Goal: Task Accomplishment & Management: Complete application form

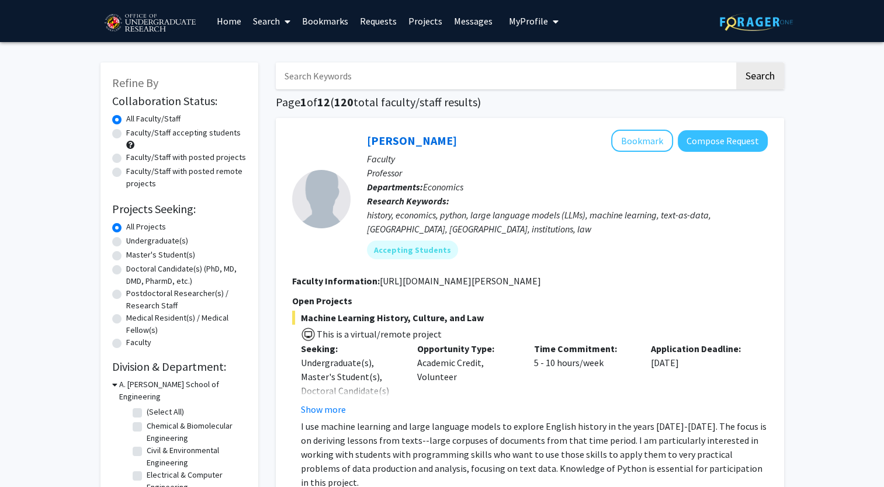
drag, startPoint x: 0, startPoint y: 0, endPoint x: 47, endPoint y: 376, distance: 378.6
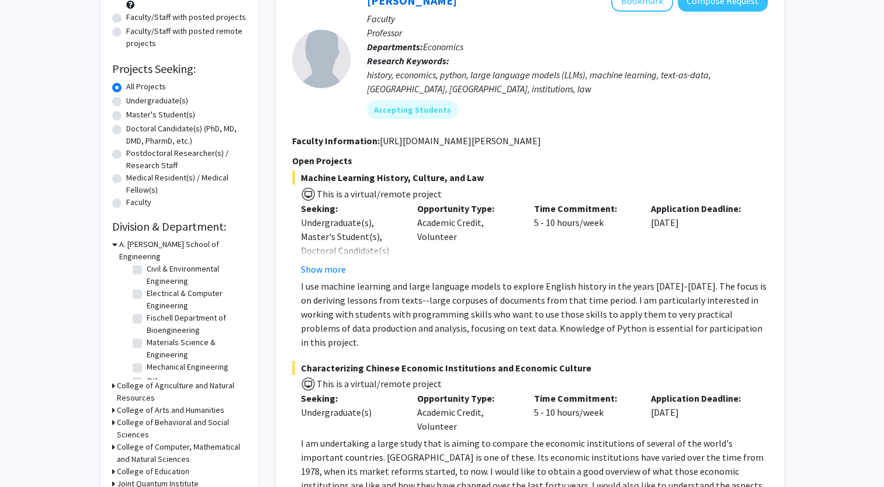
scroll to position [54, 0]
click at [147, 349] on label "Mechanical Engineering" at bounding box center [188, 355] width 82 height 12
click at [147, 349] on input "Mechanical Engineering" at bounding box center [151, 353] width 8 height 8
checkbox input "true"
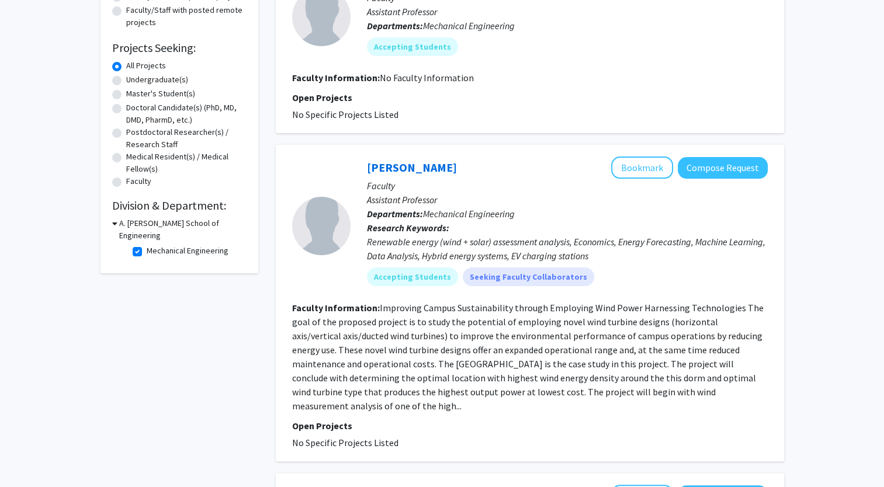
scroll to position [210, 0]
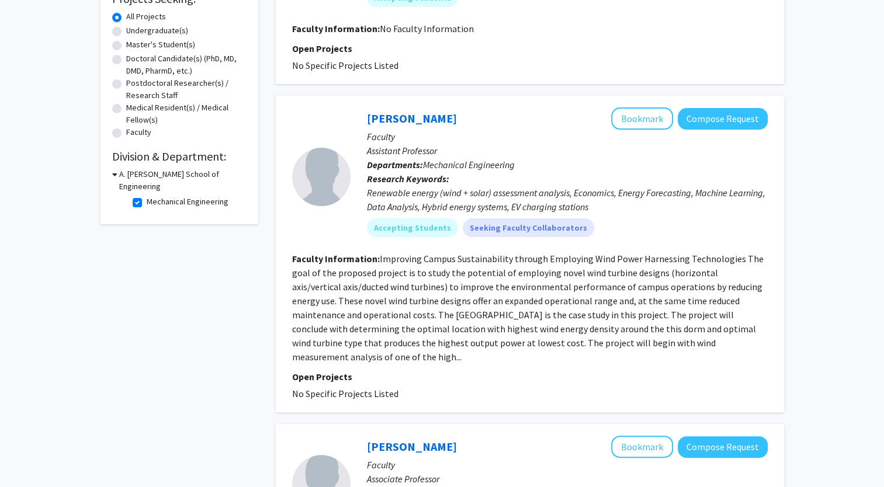
click at [426, 209] on div "Renewable energy (wind + solar) assessment analysis, Economics, Energy Forecast…" at bounding box center [567, 200] width 401 height 28
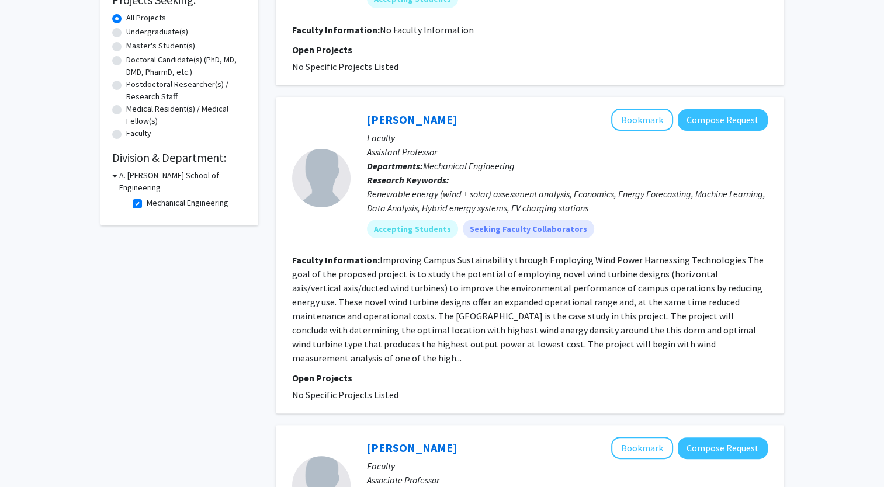
scroll to position [0, 0]
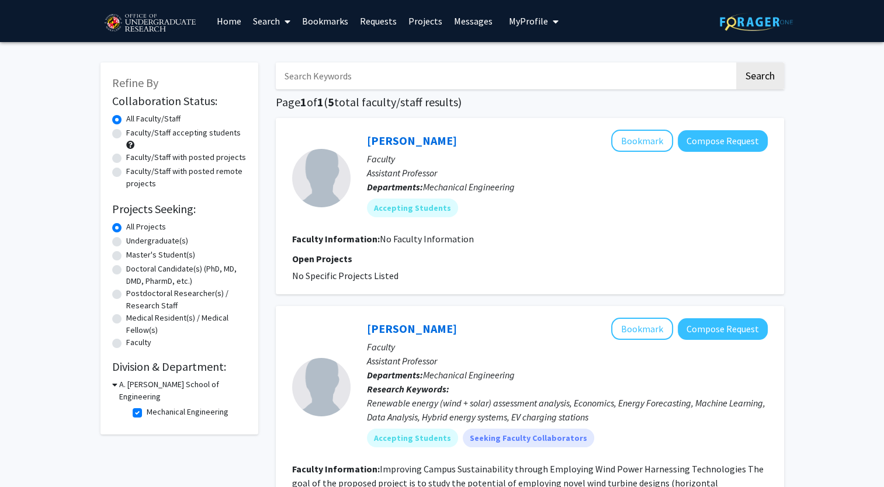
click at [525, 26] on span "My Profile" at bounding box center [528, 21] width 39 height 12
click at [484, 19] on link "Messages" at bounding box center [473, 21] width 50 height 41
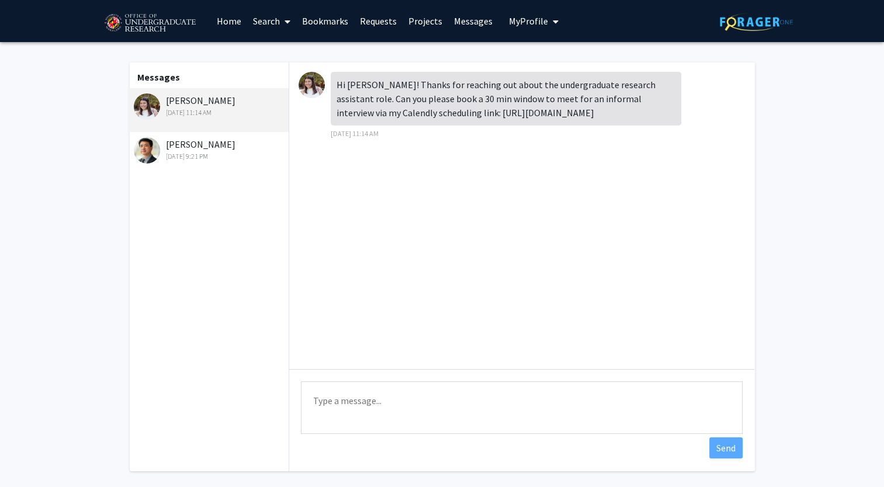
click at [185, 147] on div "Ning Zeng [DATE] 9:21 PM" at bounding box center [210, 149] width 152 height 25
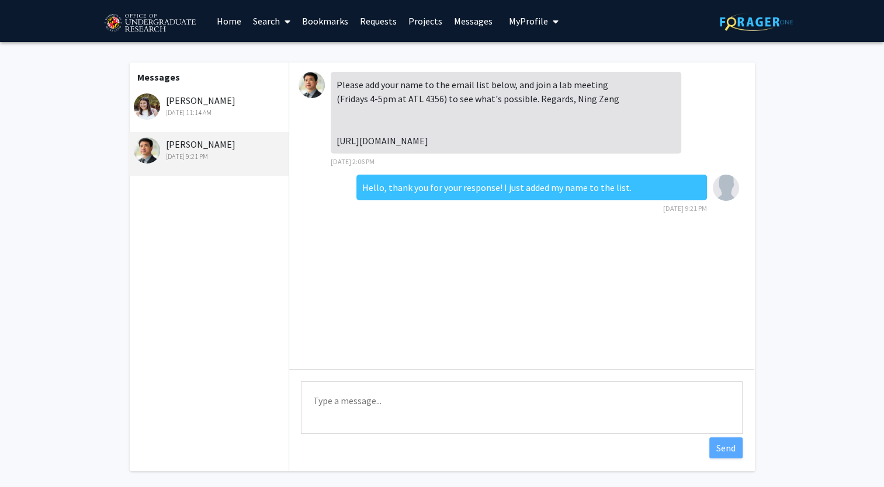
click at [202, 116] on div "[DATE] 11:14 AM" at bounding box center [210, 113] width 152 height 11
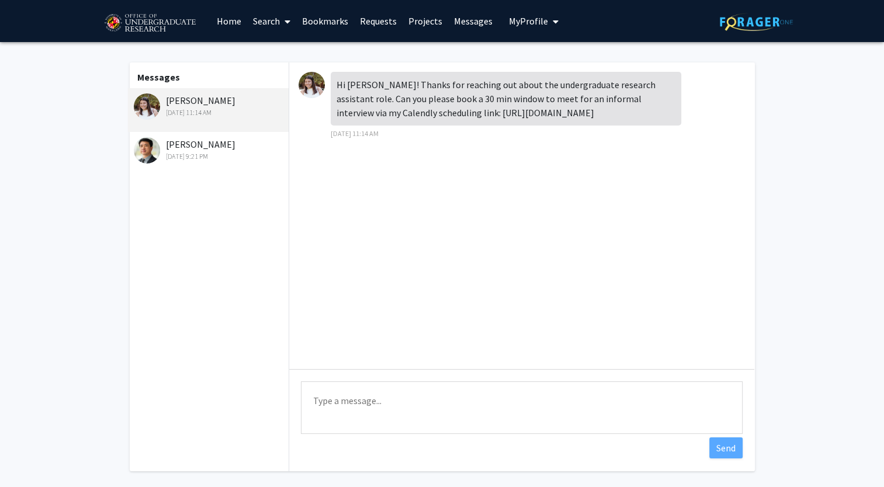
click at [355, 33] on link "Requests" at bounding box center [378, 21] width 48 height 41
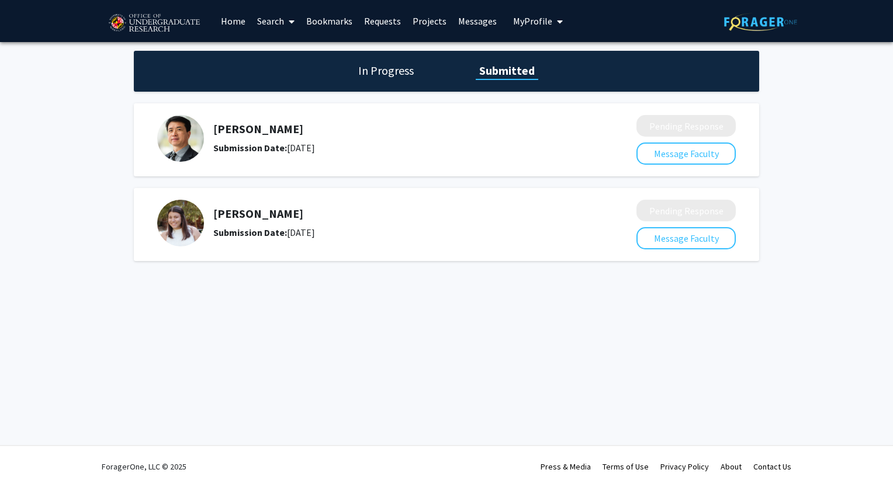
click at [234, 137] on div "Ning Zeng Submission Date: [DATE]" at bounding box center [393, 138] width 361 height 33
click at [425, 63] on div "In Progress Submitted" at bounding box center [446, 71] width 625 height 41
click at [404, 78] on h1 "In Progress" at bounding box center [386, 71] width 63 height 16
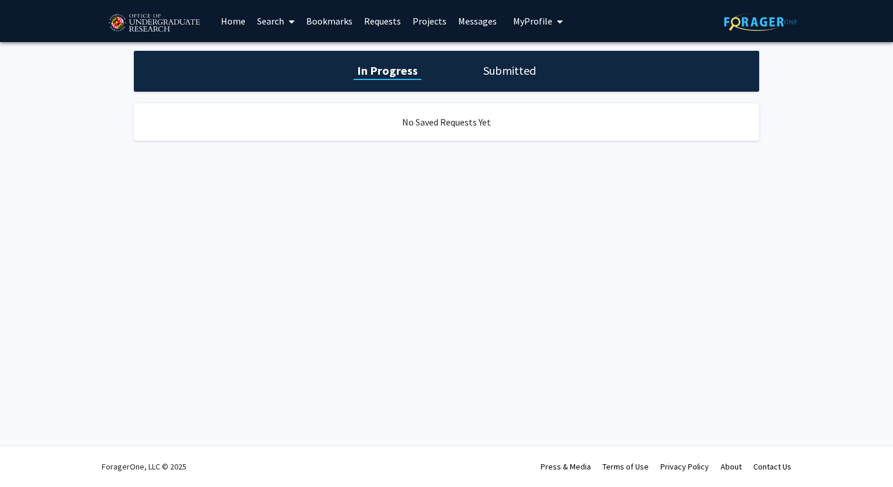
click at [380, 25] on link "Requests" at bounding box center [382, 21] width 48 height 41
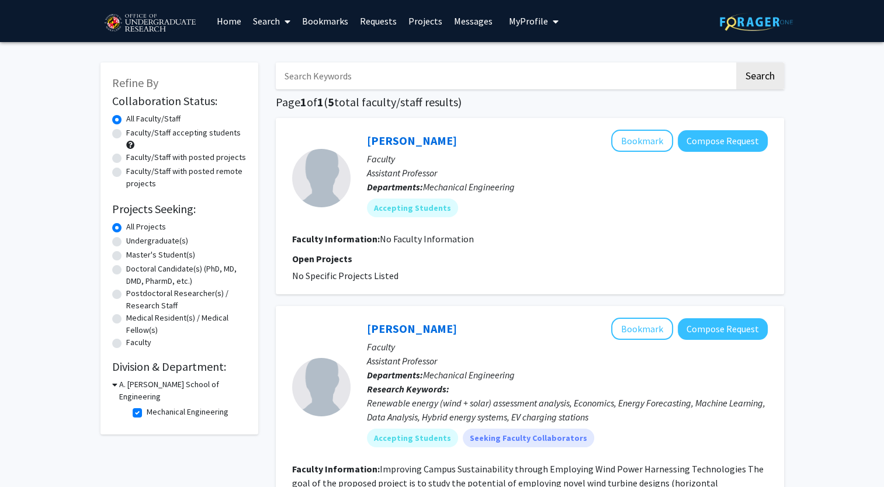
drag, startPoint x: 416, startPoint y: 2, endPoint x: 44, endPoint y: 195, distance: 418.6
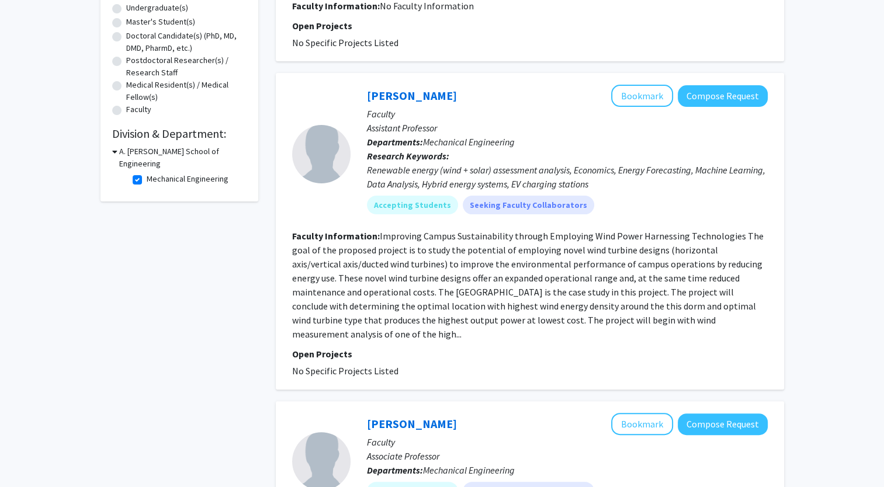
scroll to position [234, 0]
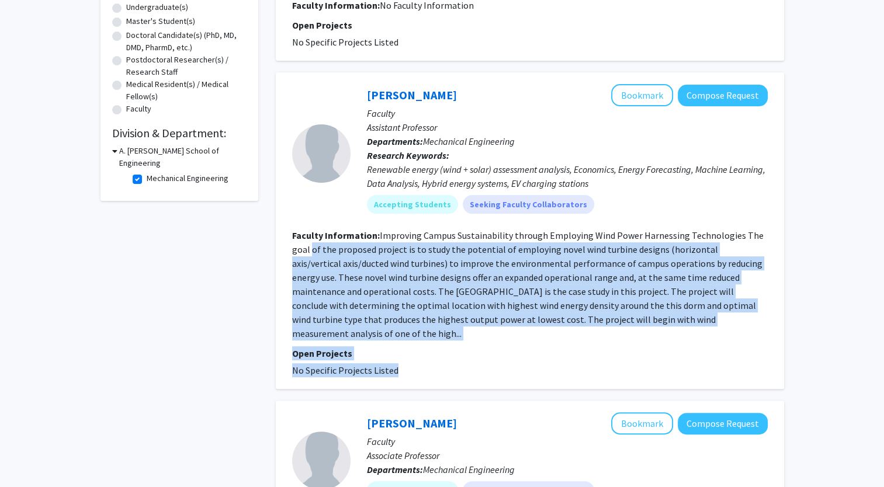
drag, startPoint x: 389, startPoint y: 366, endPoint x: 269, endPoint y: 243, distance: 171.5
click at [269, 243] on div "Search Page 1 of 1 ( 5 total faculty/staff results) [PERSON_NAME] Bookmark Comp…" at bounding box center [530, 473] width 526 height 1313
click at [339, 359] on section "Open Projects No Specific Projects Listed" at bounding box center [530, 361] width 476 height 31
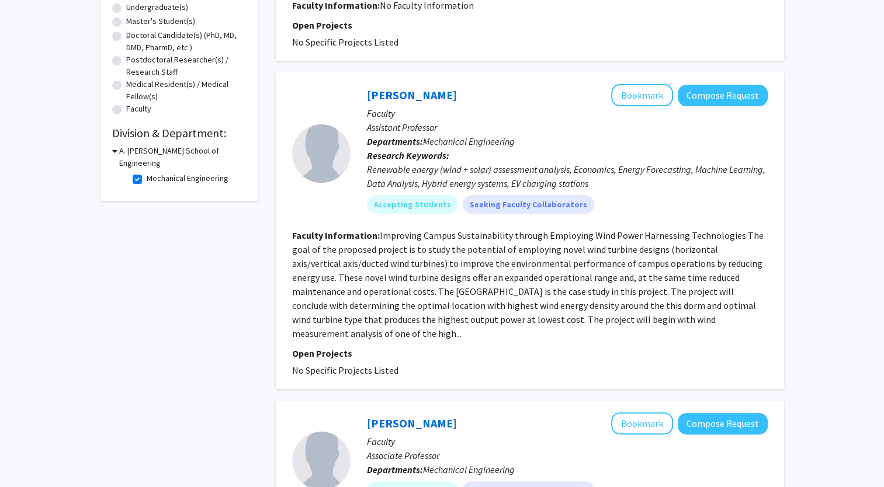
drag, startPoint x: 393, startPoint y: 375, endPoint x: 292, endPoint y: 233, distance: 174.8
click at [292, 233] on fg-search-faculty "[PERSON_NAME] Bookmark Compose Request Faculty Assistant Professor Departments:…" at bounding box center [530, 230] width 476 height 293
copy fg-search-faculty "Faculty Information: Improving Campus Sustainability through Employing Wind Pow…"
click at [548, 256] on fg-read-more "Improving Campus Sustainability through Employing Wind Power Harnessing Technol…" at bounding box center [527, 285] width 471 height 110
click at [723, 98] on button "Compose Request" at bounding box center [723, 96] width 90 height 22
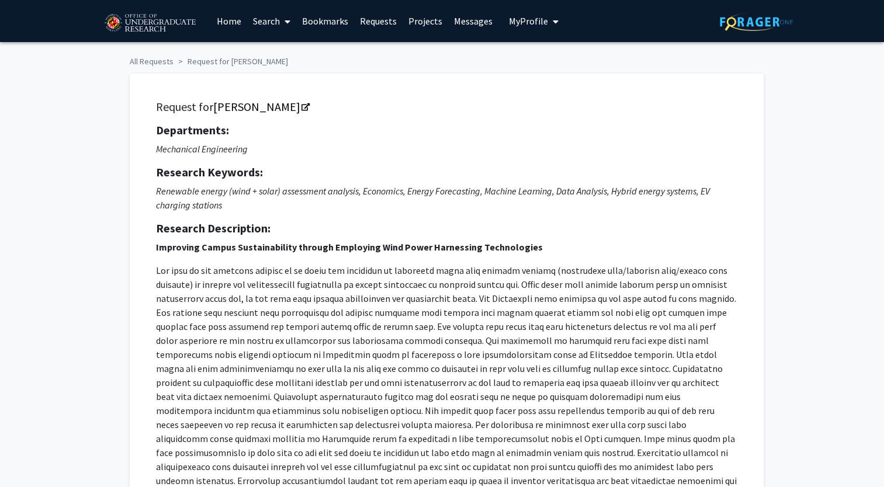
click at [376, 252] on strong "Improving Campus Sustainability through Employing Wind Power Harnessing Technol…" at bounding box center [349, 247] width 387 height 12
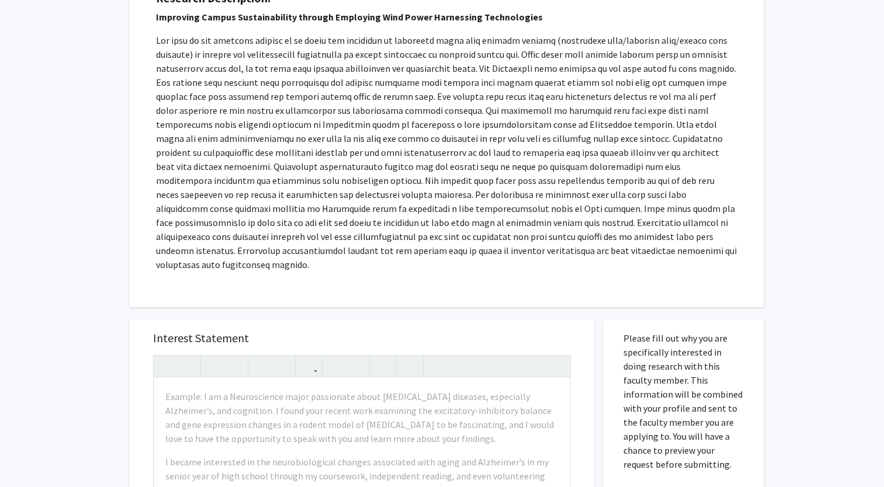
scroll to position [234, 0]
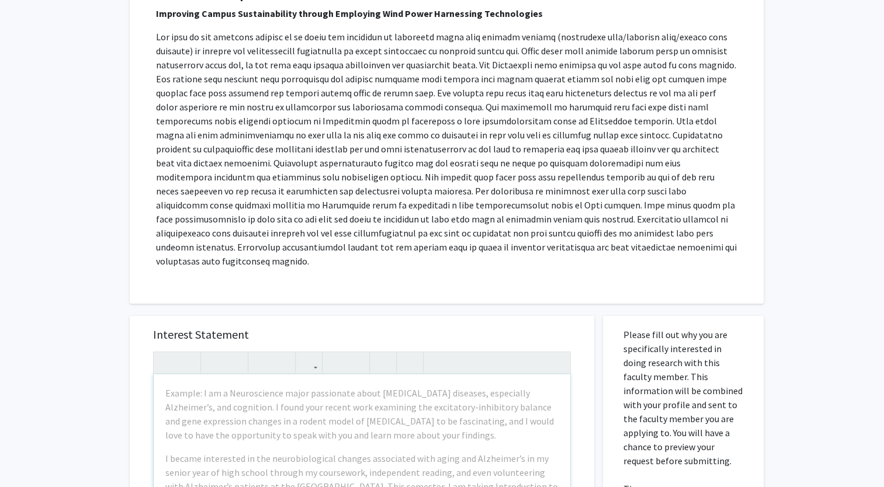
click at [350, 236] on p at bounding box center [446, 149] width 581 height 238
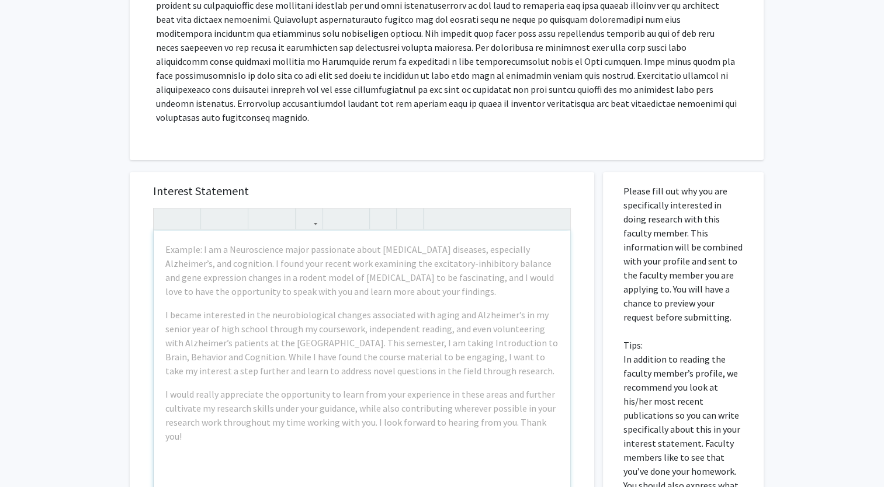
scroll to position [421, 0]
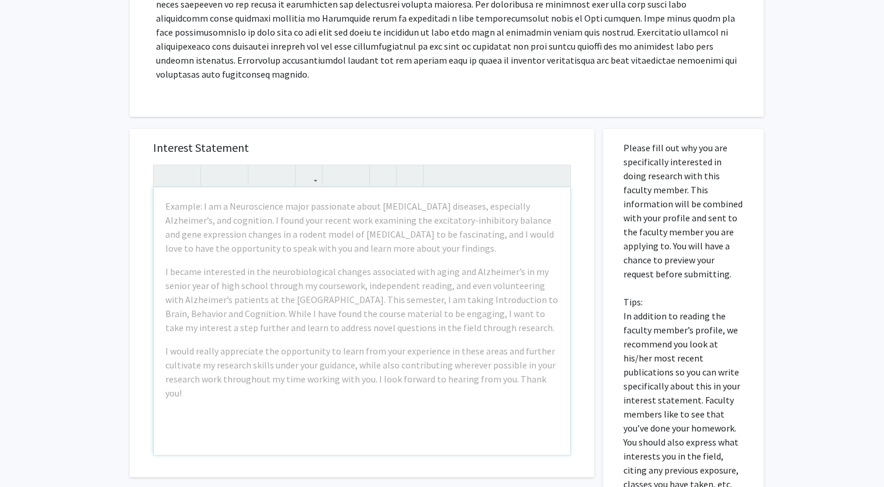
click at [234, 376] on div "Example: I am a Neuroscience major passionate about [MEDICAL_DATA] diseases, es…" at bounding box center [362, 322] width 417 height 268
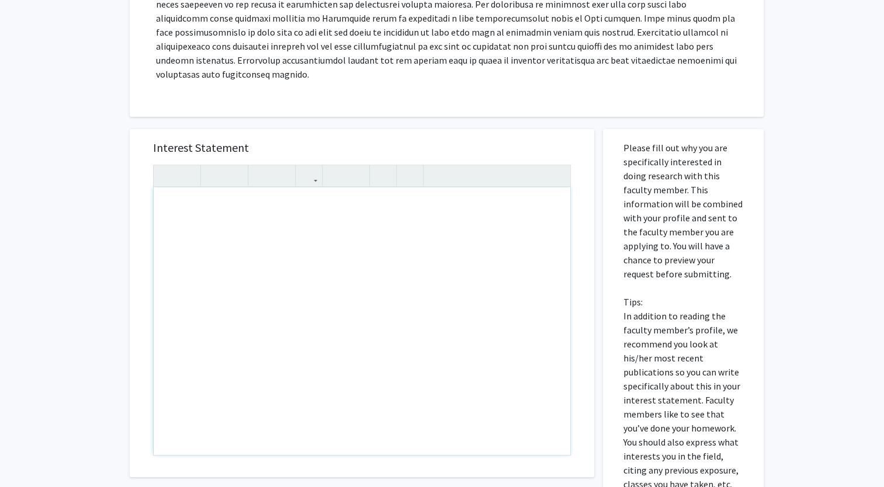
paste div "Note to users with screen readers: Please press Alt+0 or Option+0 to deactivate…"
type textarea "<p>Hi Professor [Last Name],</p><br><p>I am a senior Mechanical Engineering stu…"
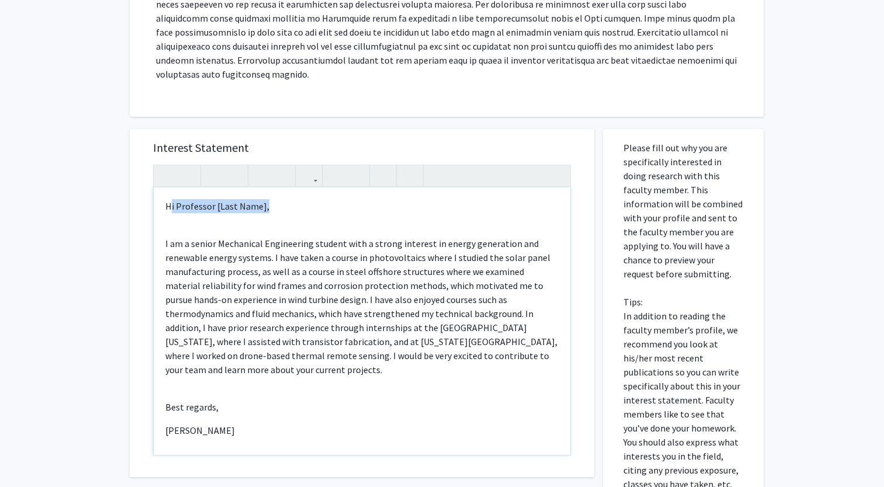
drag, startPoint x: 276, startPoint y: 191, endPoint x: 168, endPoint y: 187, distance: 107.6
click at [168, 199] on p "Hi Professor [Last Name]," at bounding box center [361, 206] width 393 height 14
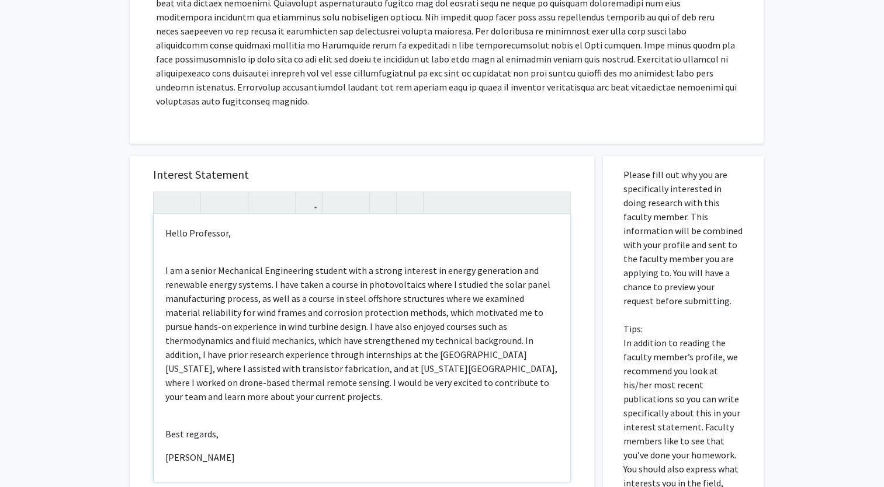
scroll to position [405, 0]
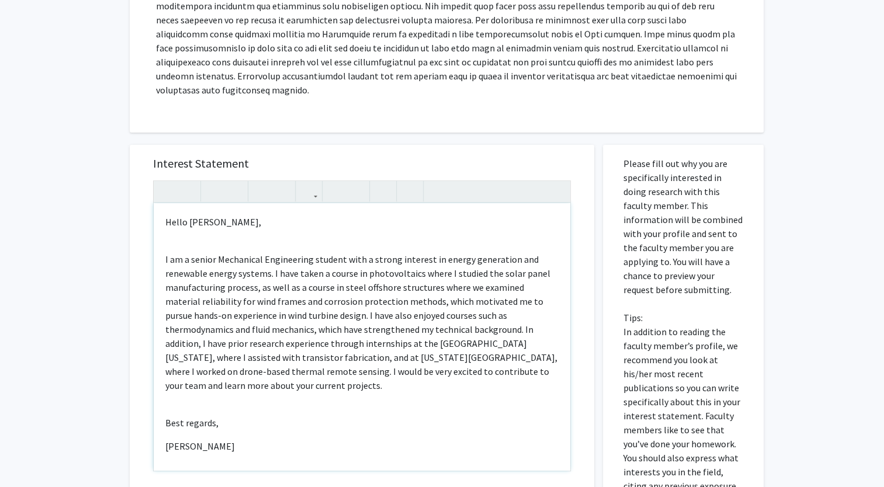
type textarea "<p>Hello [PERSON_NAME],</p><br><p>I am a senior Mechanical Engineering student …"
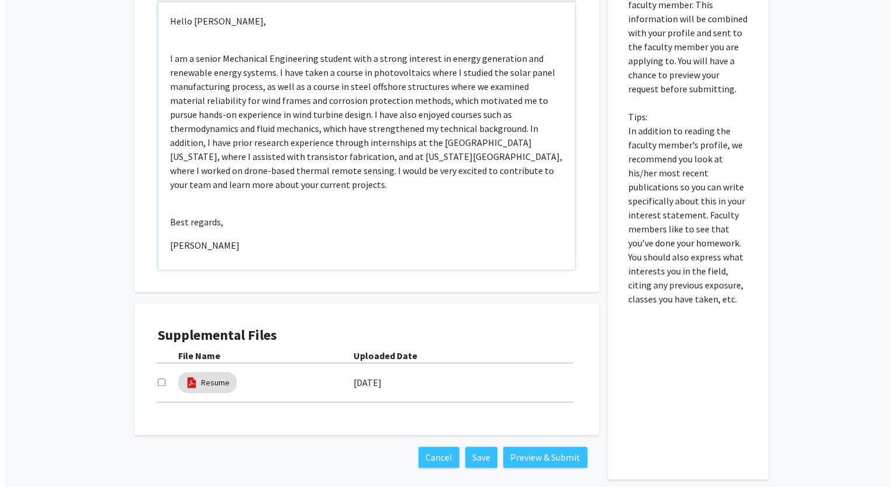
scroll to position [645, 0]
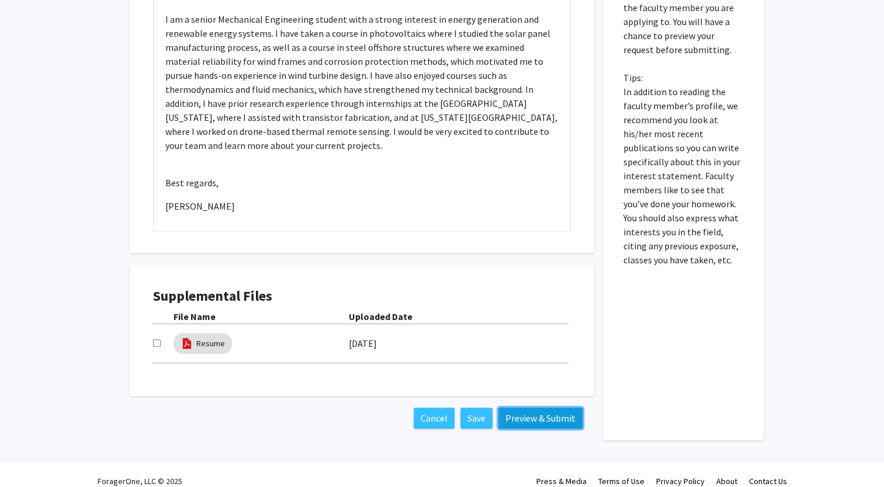
click at [539, 408] on button "Preview & Submit" at bounding box center [540, 418] width 84 height 21
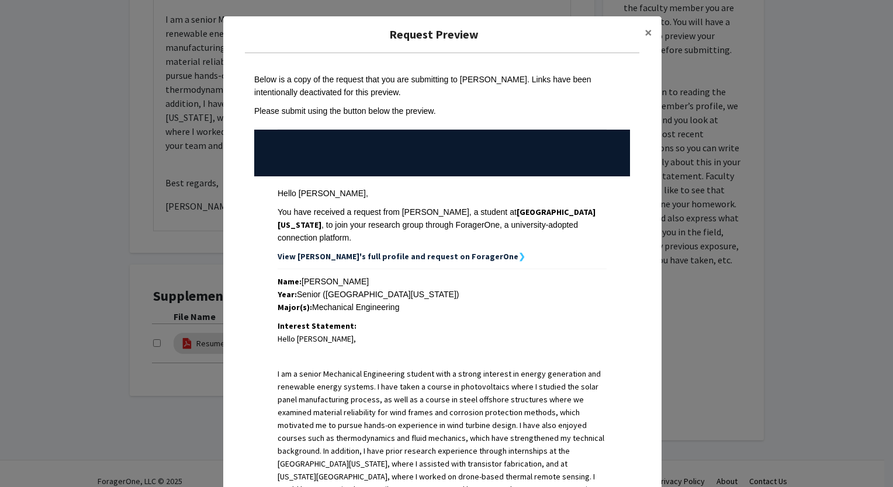
click at [407, 389] on p "I am a senior Mechanical Engineering student with a strong interest in energy g…" at bounding box center [442, 431] width 329 height 129
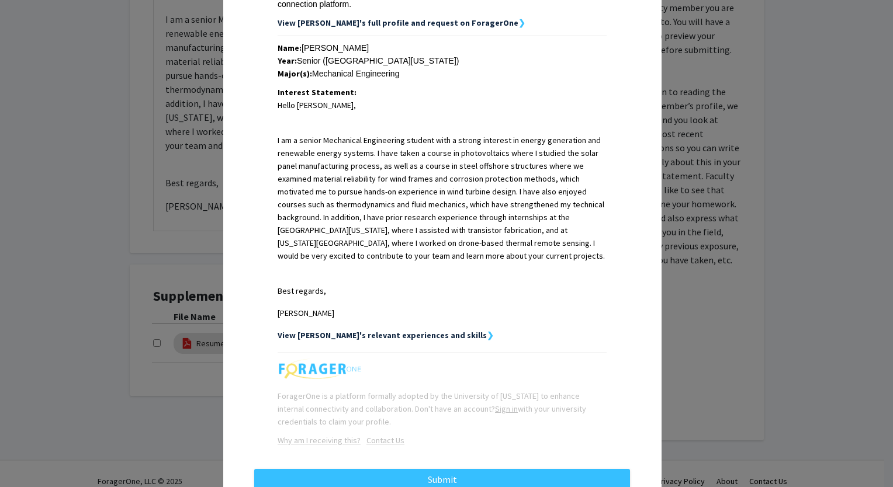
scroll to position [257, 0]
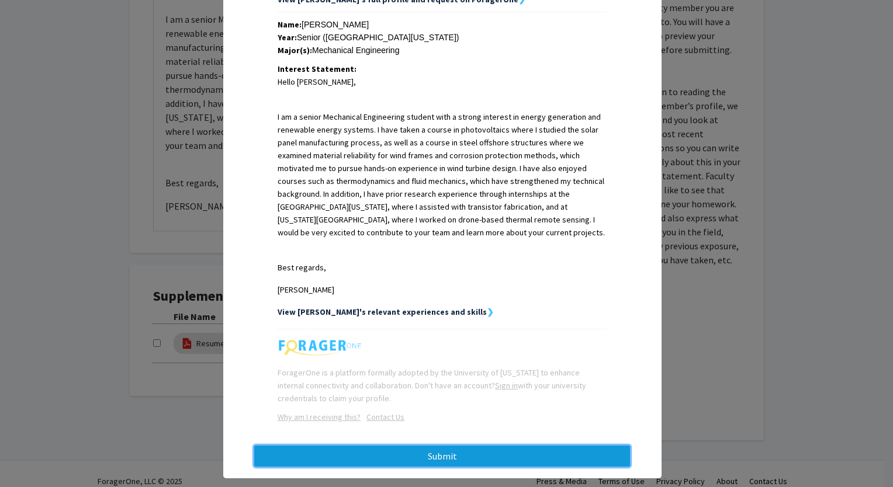
click at [432, 446] on button "Submit" at bounding box center [442, 456] width 376 height 21
